Goal: Task Accomplishment & Management: Manage account settings

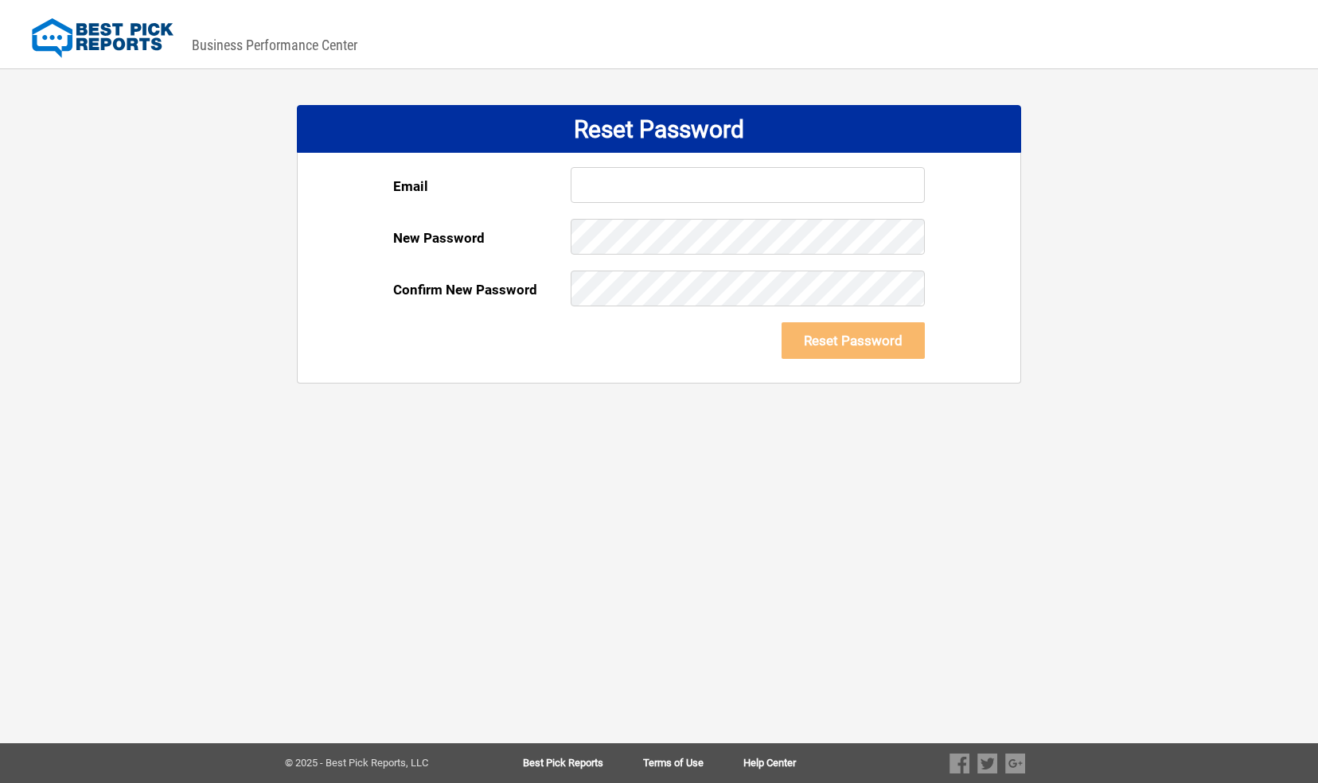
click at [637, 186] on input "text" at bounding box center [748, 185] width 354 height 36
click at [636, 186] on input "text" at bounding box center [748, 185] width 354 height 36
drag, startPoint x: 636, startPoint y: 493, endPoint x: 643, endPoint y: 489, distance: 8.6
click at [639, 492] on div "DASHBOARD PREVIEW DASHBOARD PREVIEW You are viewing this company dashboard as a…" at bounding box center [659, 391] width 1318 height 783
click at [770, 173] on input "rdanage@remodelnowmd.com" at bounding box center [748, 185] width 354 height 36
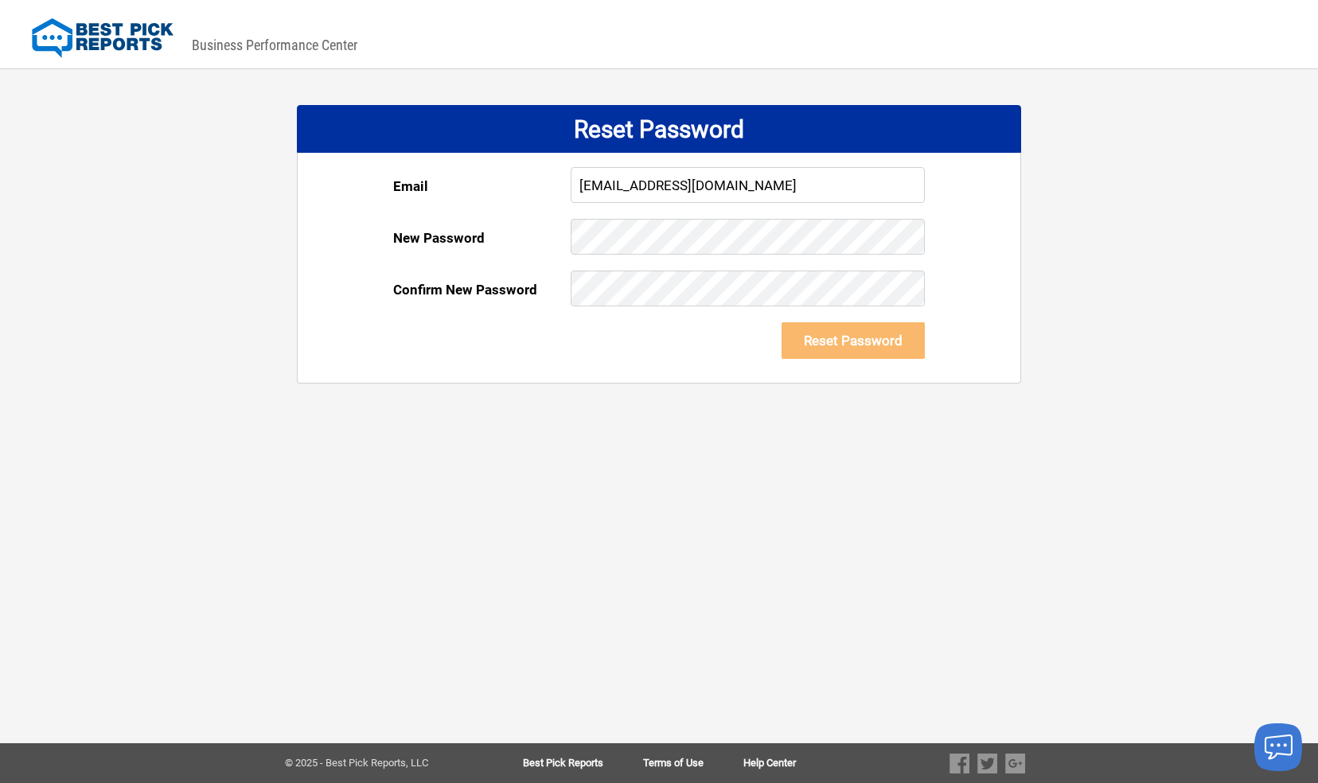
click at [732, 184] on input "rdanage@remodelnowmd.com" at bounding box center [748, 185] width 354 height 36
click at [526, 465] on div "DASHBOARD PREVIEW DASHBOARD PREVIEW You are viewing this company dashboard as a…" at bounding box center [659, 391] width 1318 height 783
drag, startPoint x: 731, startPoint y: 175, endPoint x: 731, endPoint y: 188, distance: 12.8
click at [731, 175] on input "rdanage@remodelnowmd.com" at bounding box center [748, 185] width 354 height 36
drag, startPoint x: 629, startPoint y: 177, endPoint x: 571, endPoint y: 178, distance: 57.3
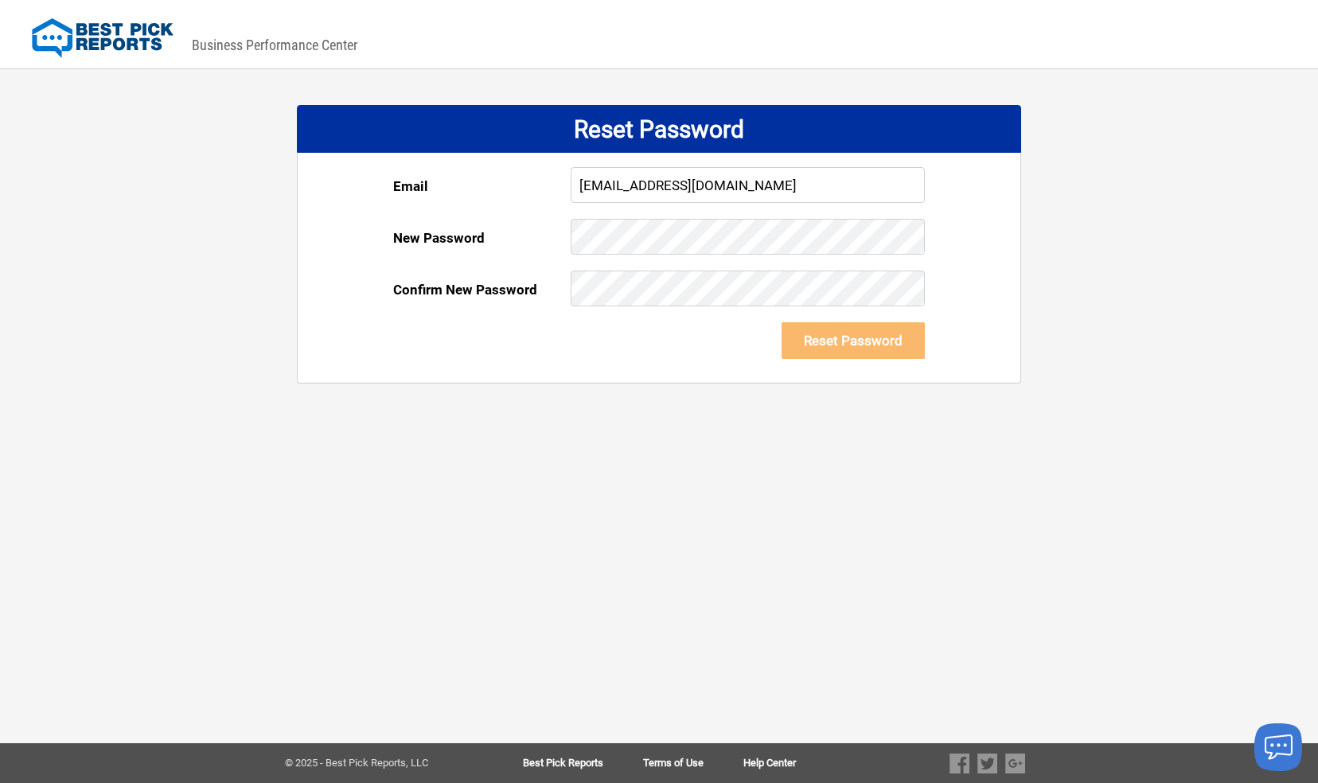
click at [571, 178] on input "rdanage@remodelnow.com" at bounding box center [748, 185] width 354 height 36
click at [758, 322] on form "Email reggie@remodelnow.com New Password Your password must have: 6 or more cha…" at bounding box center [659, 275] width 532 height 216
drag, startPoint x: 758, startPoint y: 318, endPoint x: 734, endPoint y: 269, distance: 55.2
click at [734, 269] on div "Your password must have: 6 or more characters Upper & lowercase letters At leas…" at bounding box center [748, 245] width 354 height 52
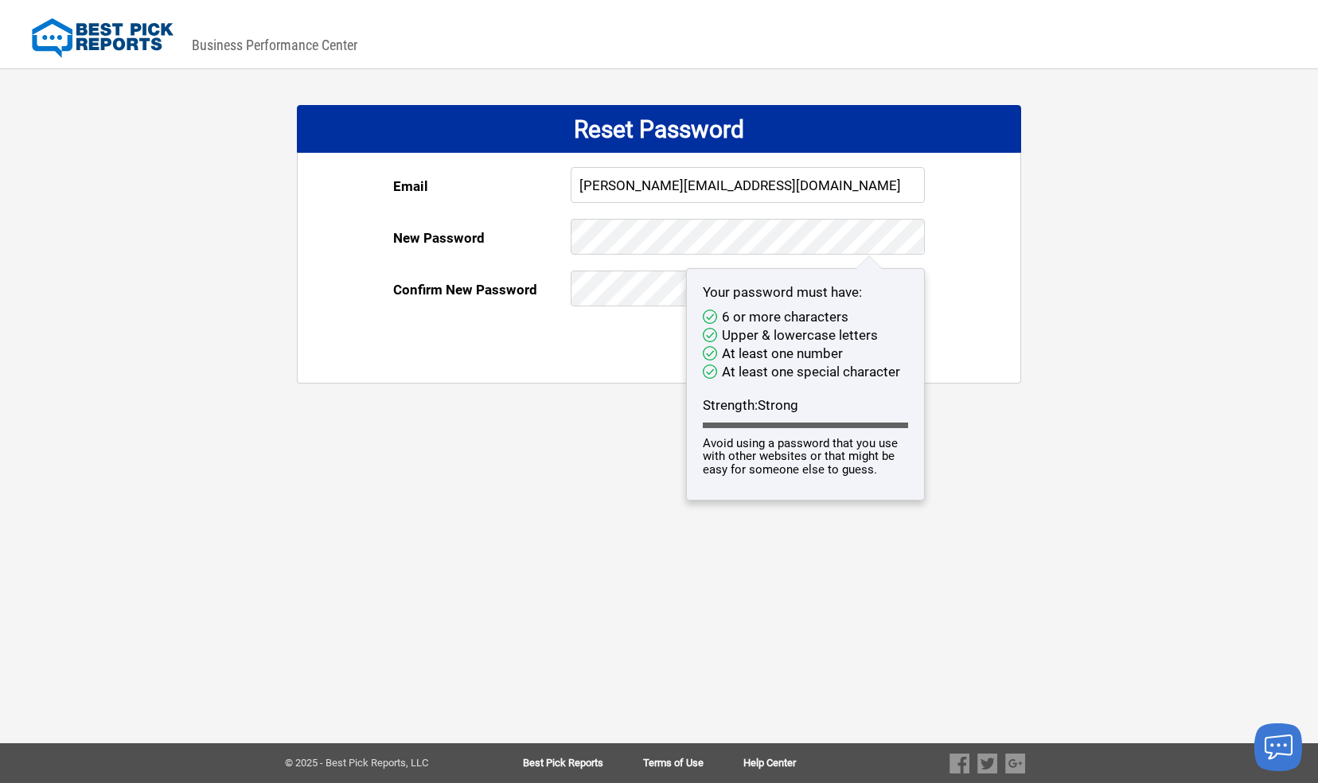
click at [681, 306] on div at bounding box center [748, 297] width 354 height 52
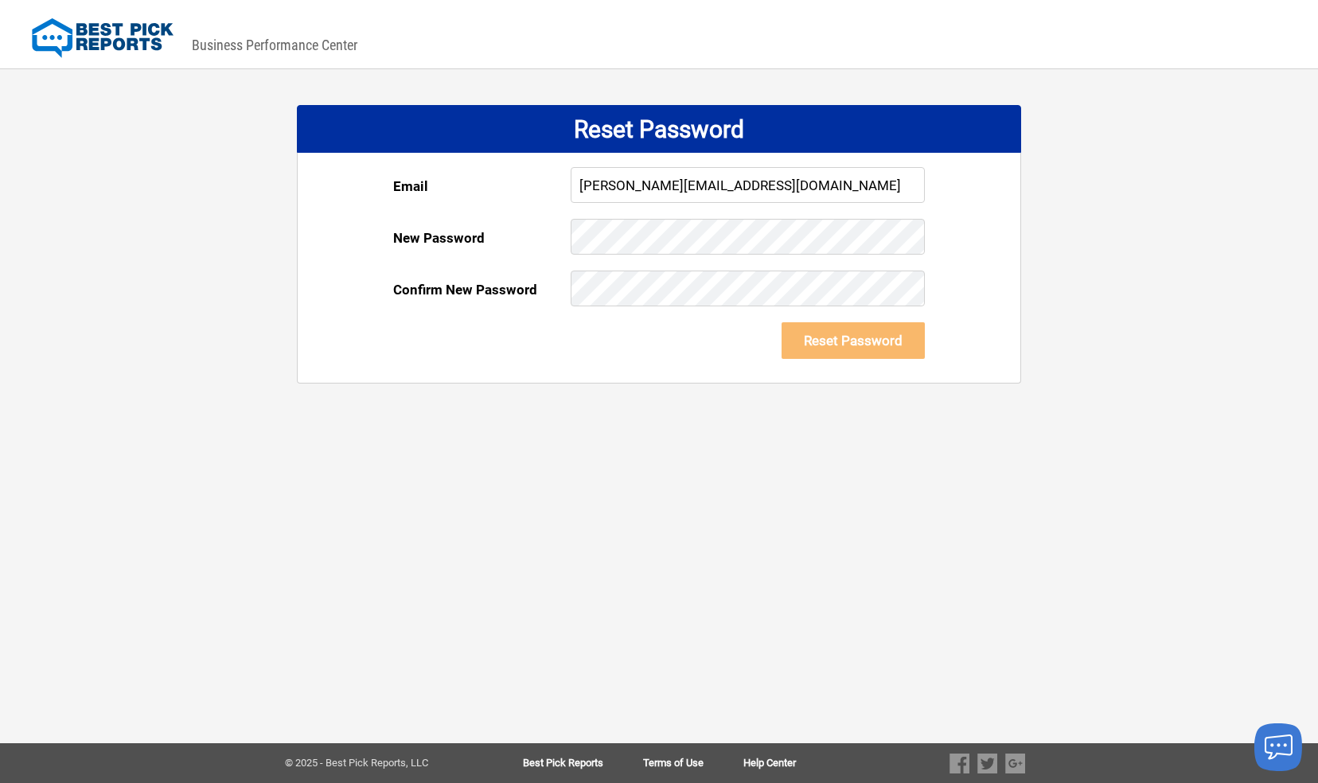
click at [696, 406] on div at bounding box center [659, 420] width 1318 height 40
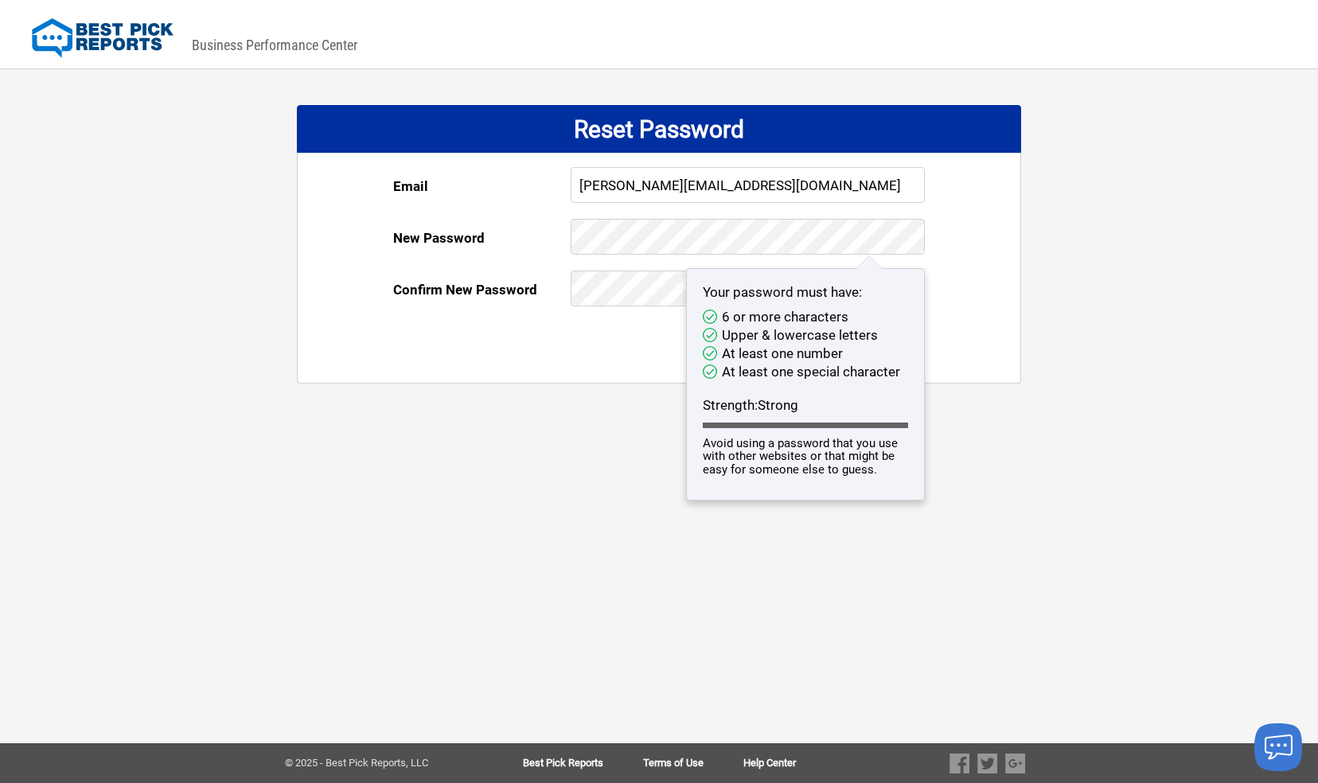
click at [734, 195] on input "reggie@remodelnow.com" at bounding box center [748, 185] width 354 height 36
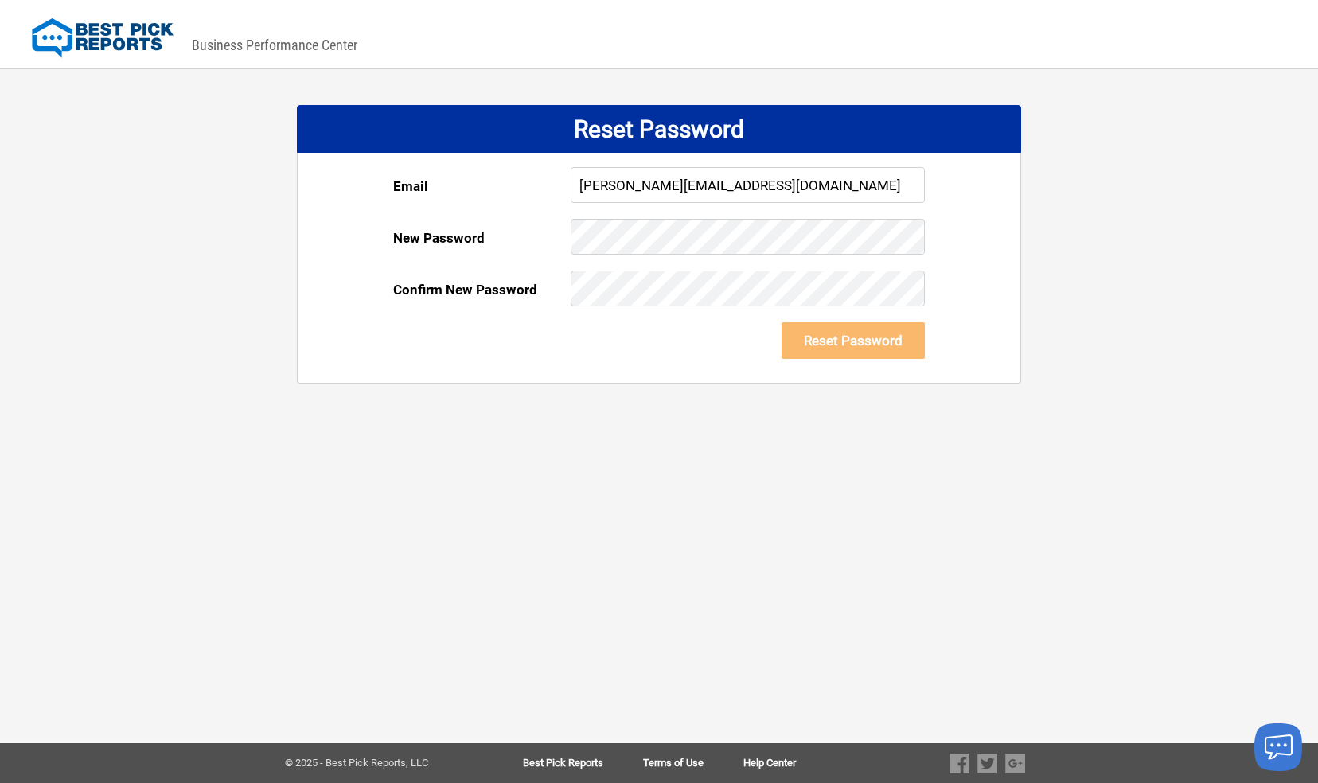
click at [661, 435] on div at bounding box center [659, 420] width 1318 height 40
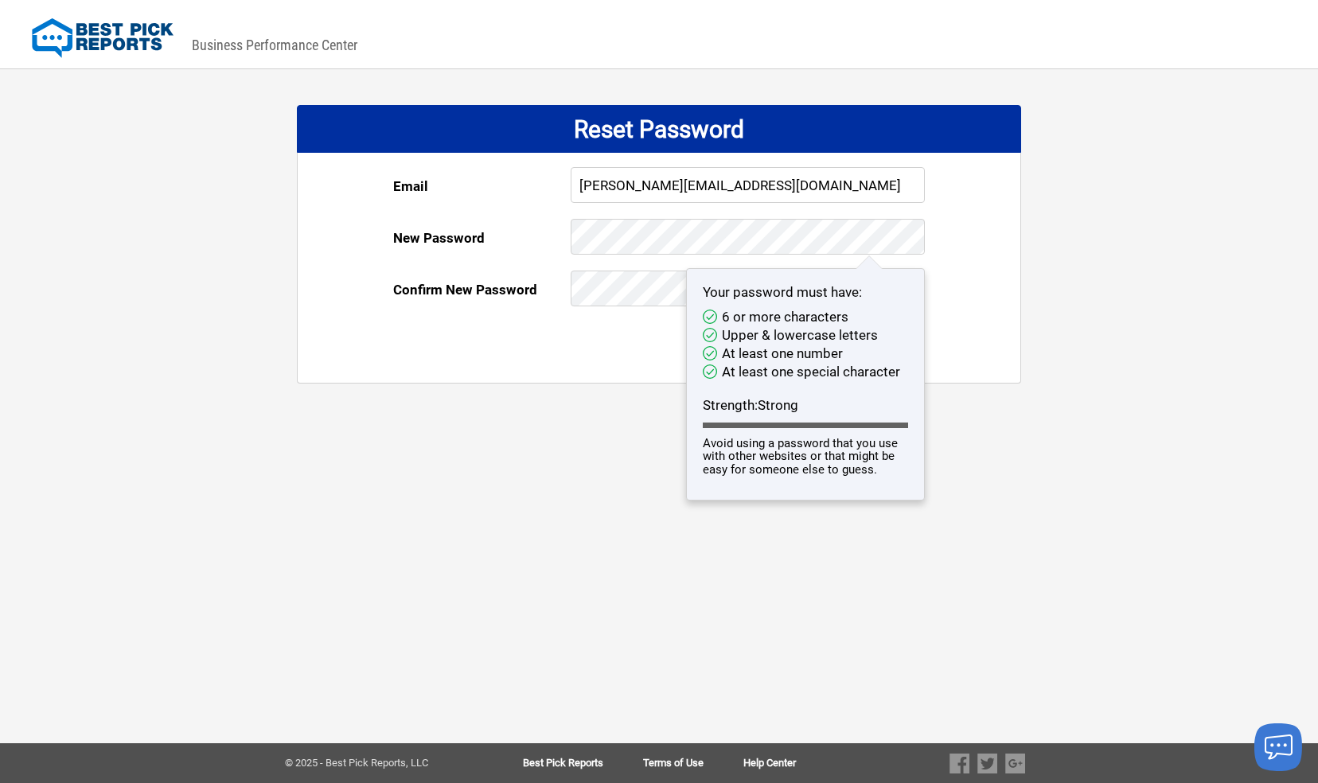
drag, startPoint x: 688, startPoint y: 182, endPoint x: 680, endPoint y: 182, distance: 8.8
click at [688, 182] on input "reggie@remodelnow.com" at bounding box center [748, 185] width 354 height 36
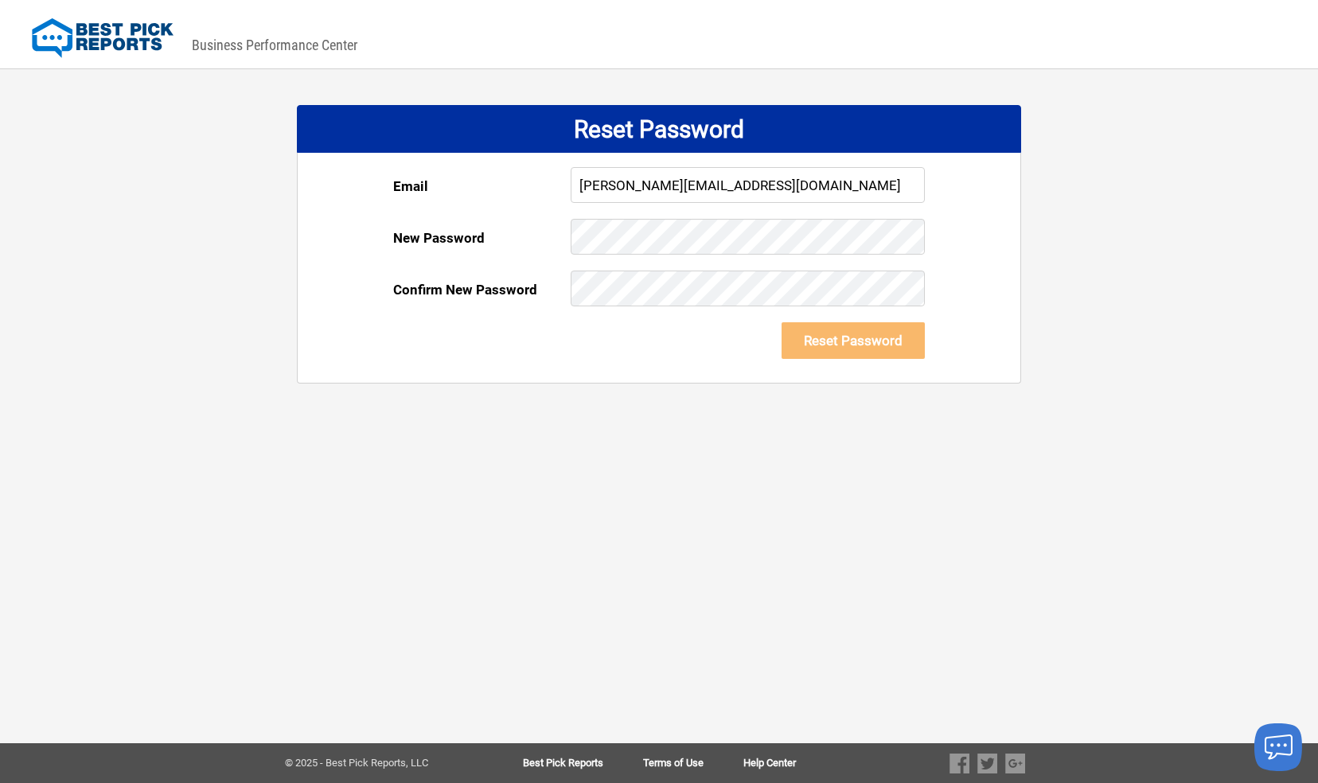
click at [608, 181] on input "reggie@remodelnow.com" at bounding box center [748, 185] width 354 height 36
drag, startPoint x: 614, startPoint y: 185, endPoint x: 579, endPoint y: 181, distance: 34.4
click at [579, 181] on input "reggie@remodelnow.com" at bounding box center [748, 185] width 354 height 36
drag, startPoint x: 723, startPoint y: 177, endPoint x: 460, endPoint y: 180, distance: 262.6
click at [460, 180] on form "Email rd@remodelnow.com New Password Your password must have: 6 or more charact…" at bounding box center [659, 275] width 532 height 216
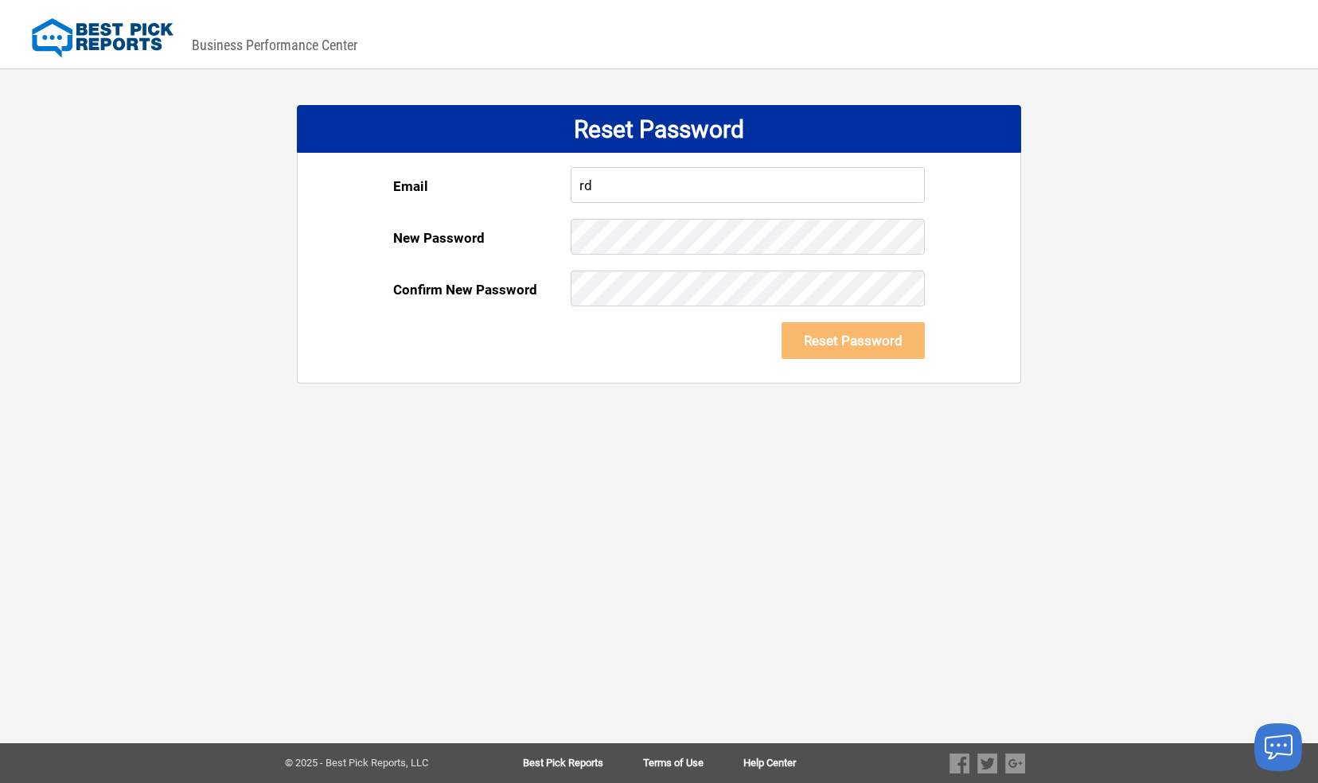
type input "[EMAIL_ADDRESS][DOMAIN_NAME]"
click at [568, 299] on div "Confirm New Password" at bounding box center [481, 290] width 177 height 38
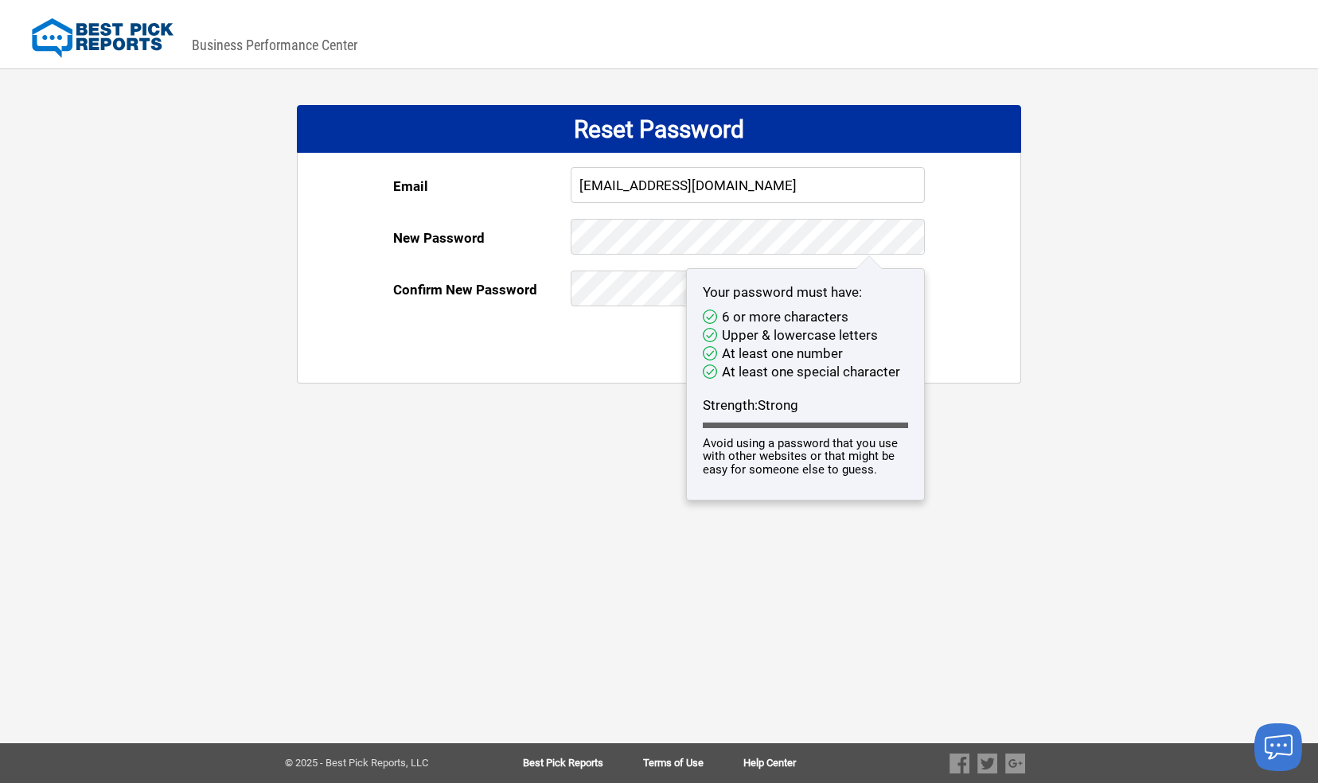
click at [540, 236] on form "Email rdanage@remodelnowmd.com New Password Your password must have: 6 or more …" at bounding box center [659, 275] width 532 height 216
click at [1054, 281] on div "DASHBOARD PREVIEW DASHBOARD PREVIEW You are viewing this company dashboard as a…" at bounding box center [659, 391] width 1318 height 783
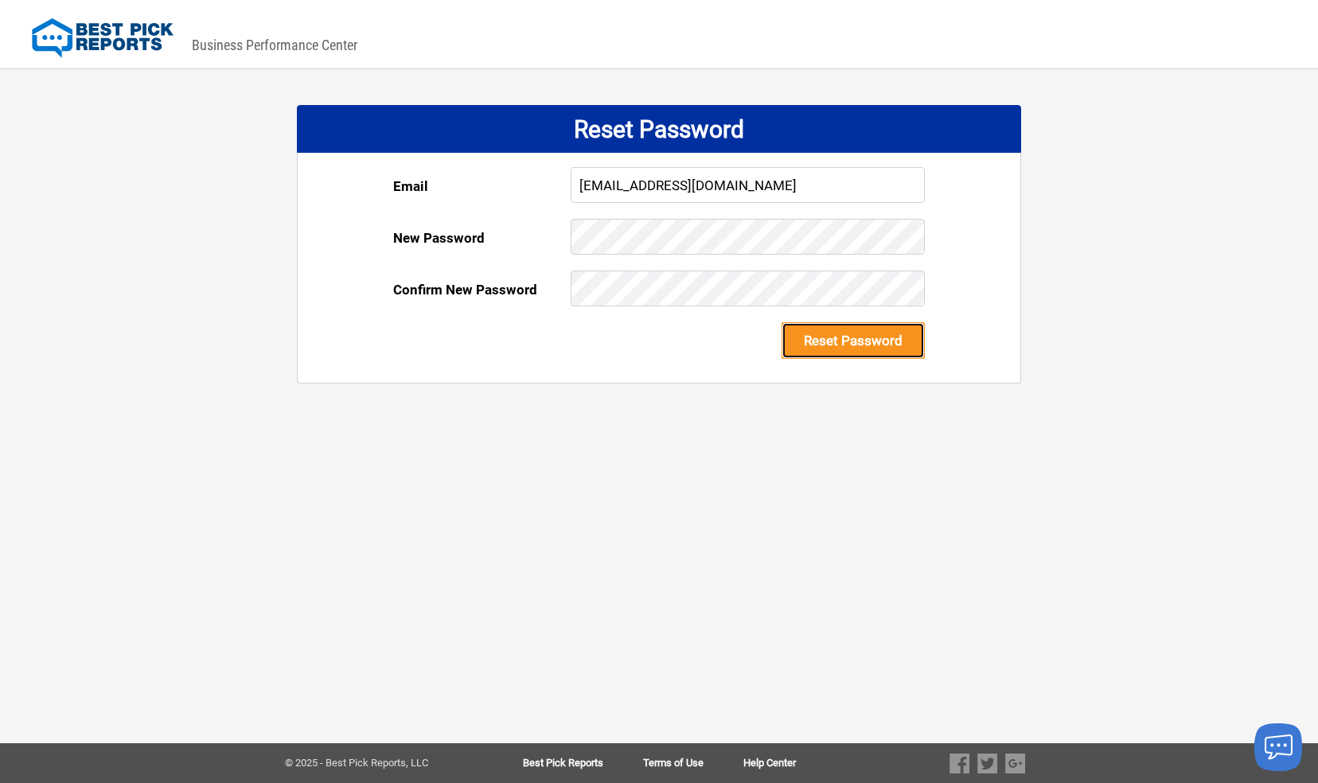
click at [872, 342] on button "Reset Password" at bounding box center [853, 340] width 143 height 37
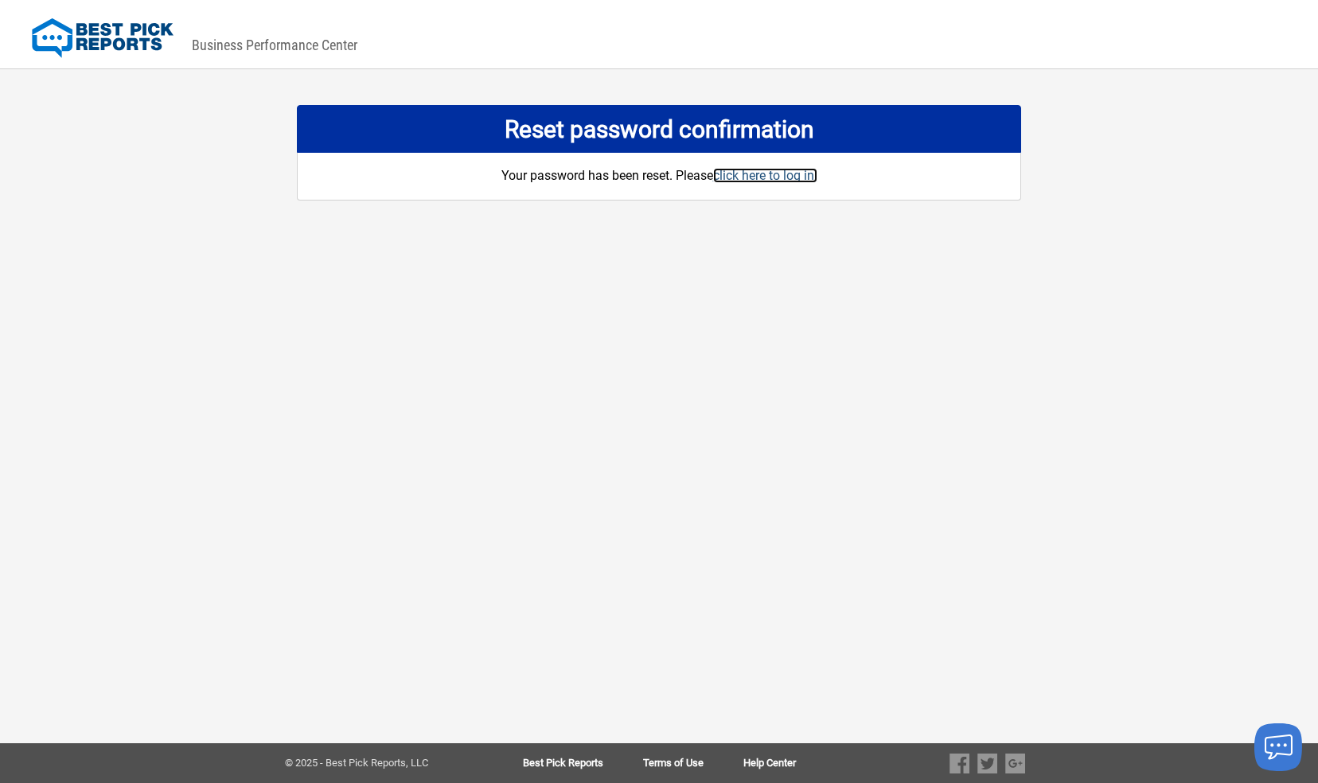
click at [774, 177] on link "click here to log in." at bounding box center [765, 175] width 104 height 15
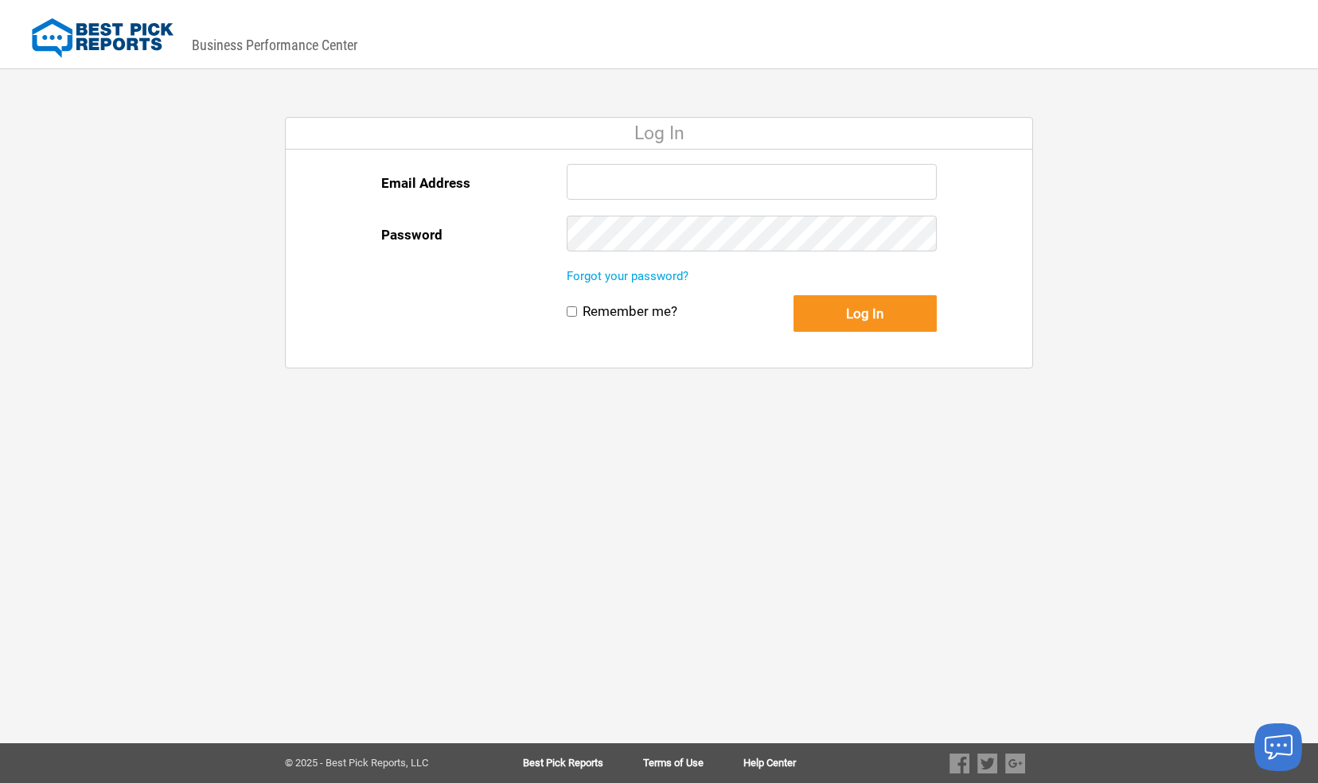
type input "[EMAIL_ADDRESS][DOMAIN_NAME]"
click at [832, 312] on button "Log In" at bounding box center [864, 313] width 143 height 37
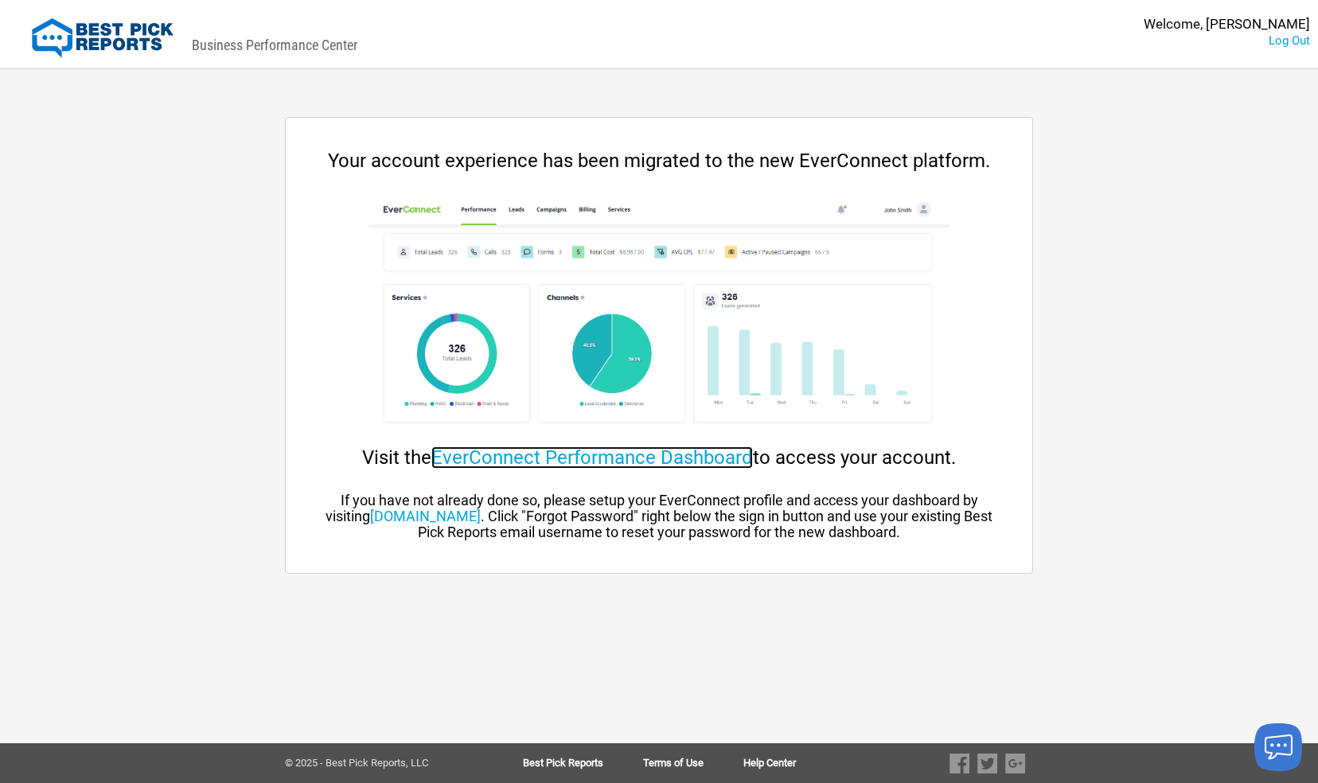
click at [639, 454] on link "EverConnect Performance Dashboard" at bounding box center [592, 457] width 322 height 22
